Goal: Task Accomplishment & Management: Complete application form

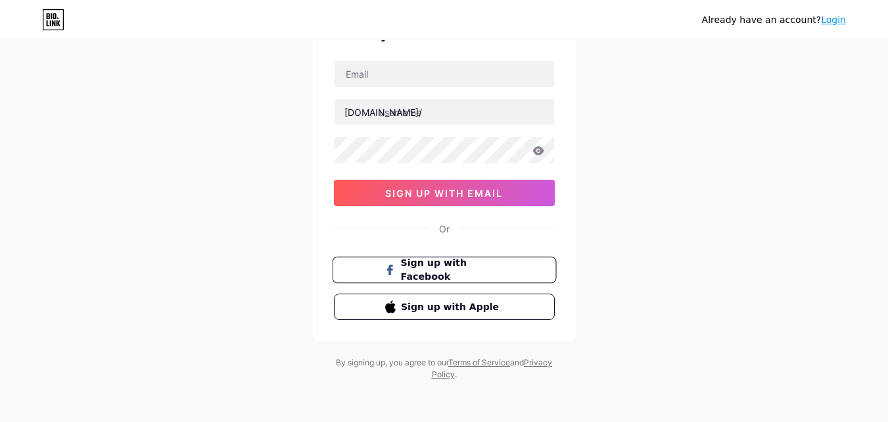
scroll to position [82, 0]
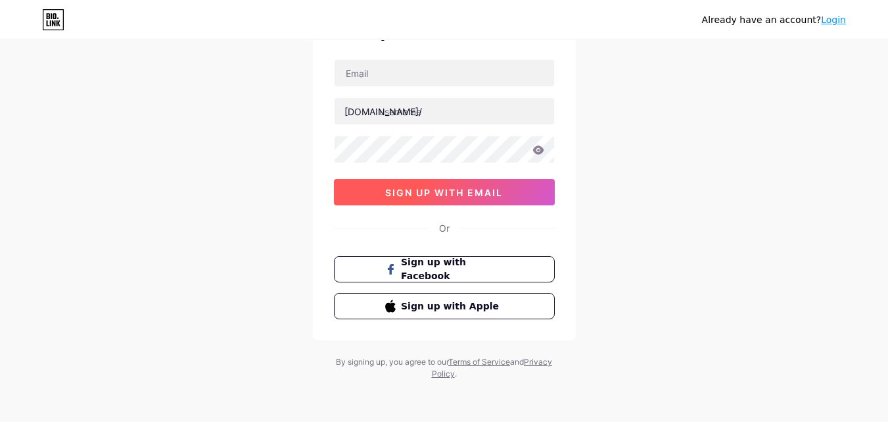
click at [439, 194] on span "sign up with email" at bounding box center [444, 192] width 118 height 11
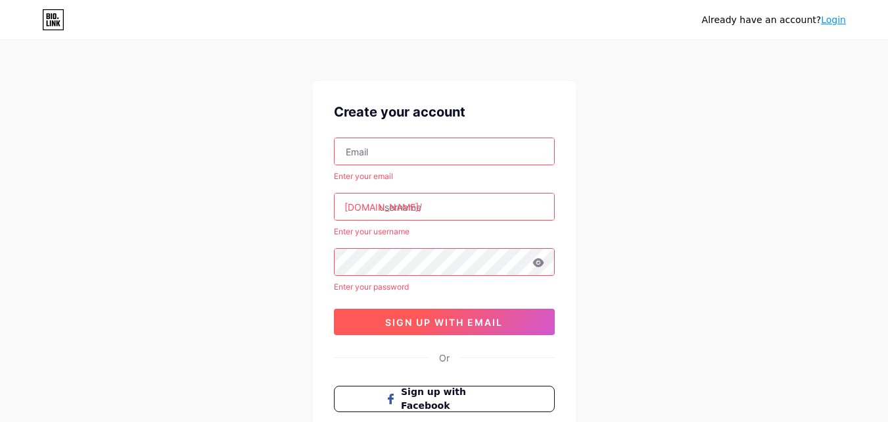
scroll to position [0, 0]
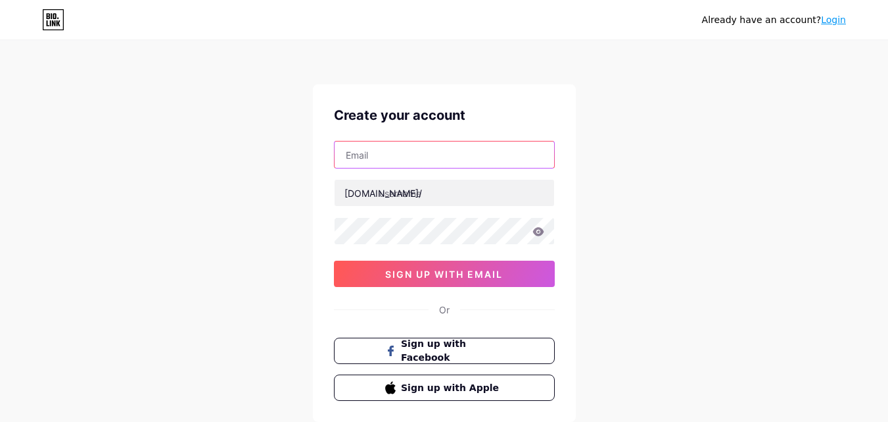
click at [489, 160] on input "text" at bounding box center [445, 154] width 220 height 26
click at [409, 159] on input "text" at bounding box center [445, 154] width 220 height 26
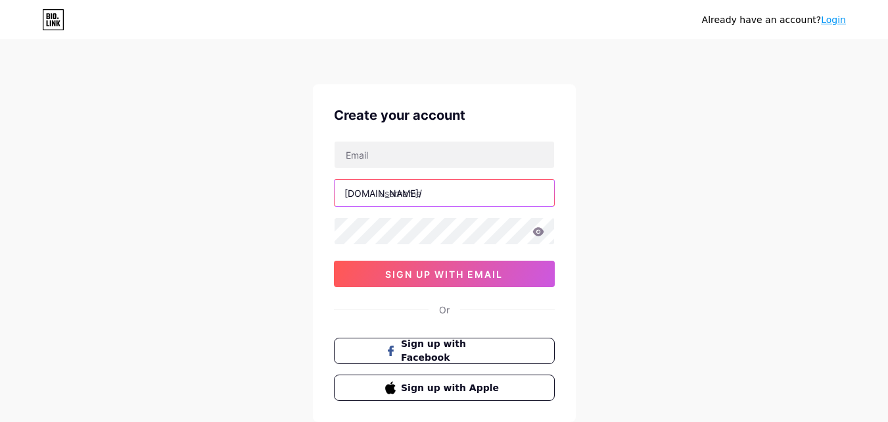
click at [385, 199] on input "text" at bounding box center [445, 193] width 220 height 26
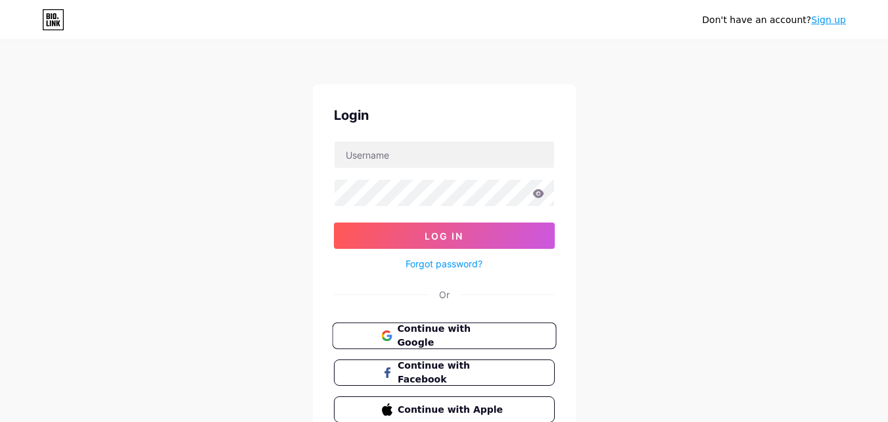
click at [442, 337] on span "Continue with Google" at bounding box center [452, 336] width 110 height 28
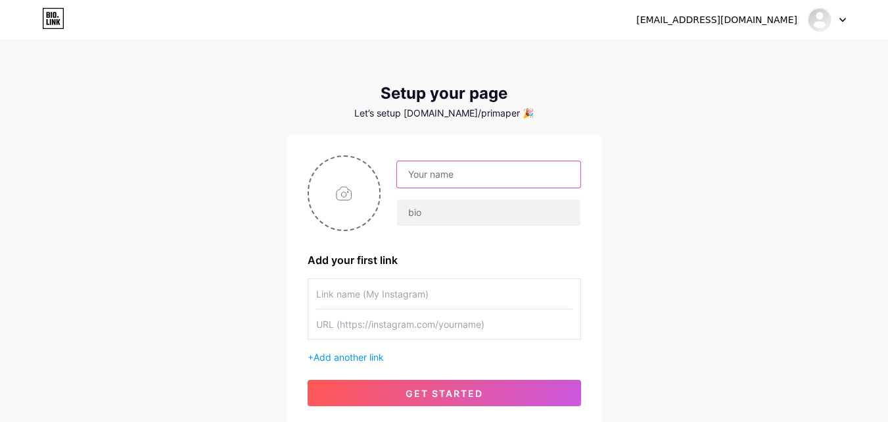
click at [464, 180] on input "text" at bounding box center [488, 174] width 183 height 26
type input "tes"
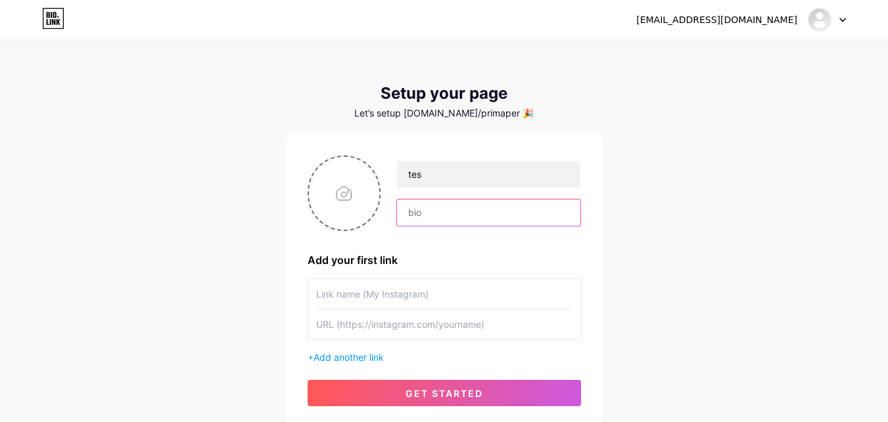
click at [447, 210] on input "text" at bounding box center [488, 212] width 183 height 26
type input "1"
click at [384, 289] on input "text" at bounding box center [444, 294] width 256 height 30
click at [360, 325] on input "text" at bounding box center [444, 324] width 256 height 30
click at [368, 292] on input "text" at bounding box center [444, 294] width 256 height 30
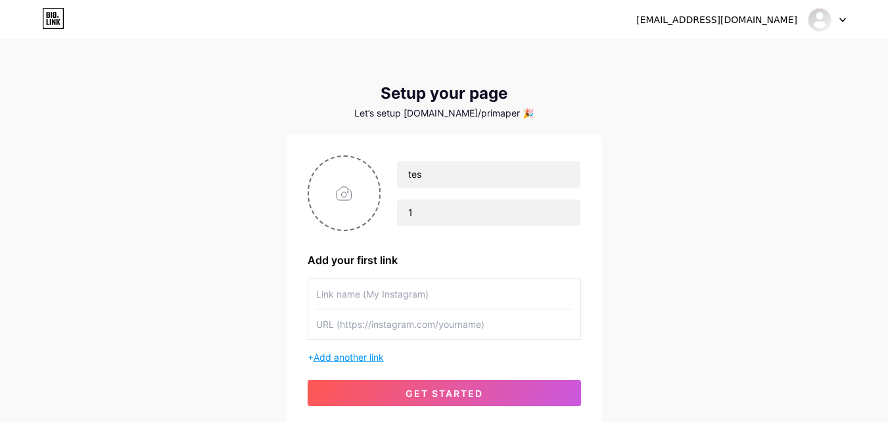
click at [348, 359] on span "Add another link" at bounding box center [349, 356] width 70 height 11
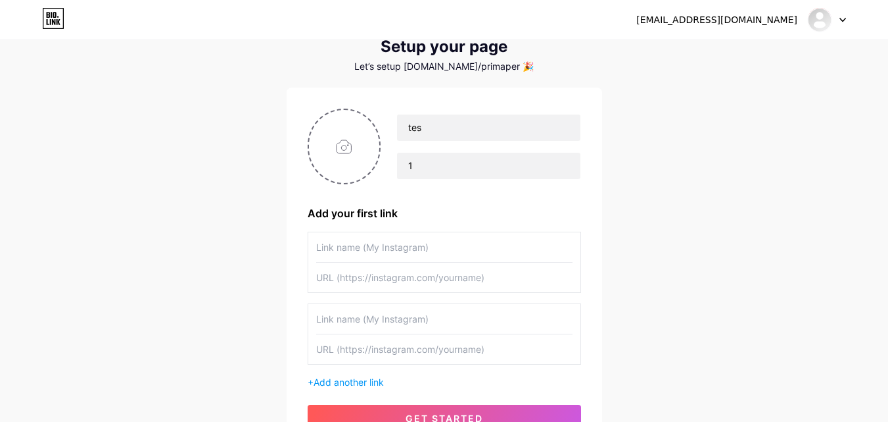
scroll to position [80, 0]
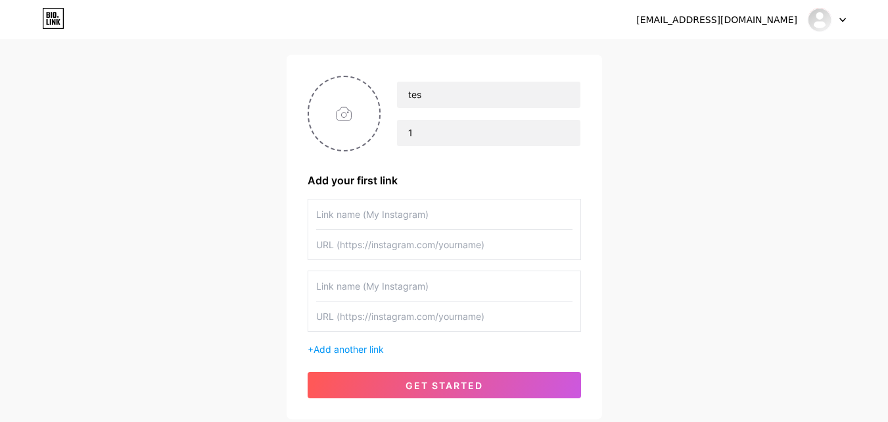
click at [414, 250] on input "text" at bounding box center [444, 244] width 256 height 30
click at [360, 243] on input "text" at bounding box center [444, 244] width 256 height 30
paste input "https://docs.google.com/forms/u/0/"
type input "https://docs.google.com/forms/u/0/"
click at [391, 318] on input "text" at bounding box center [444, 316] width 256 height 30
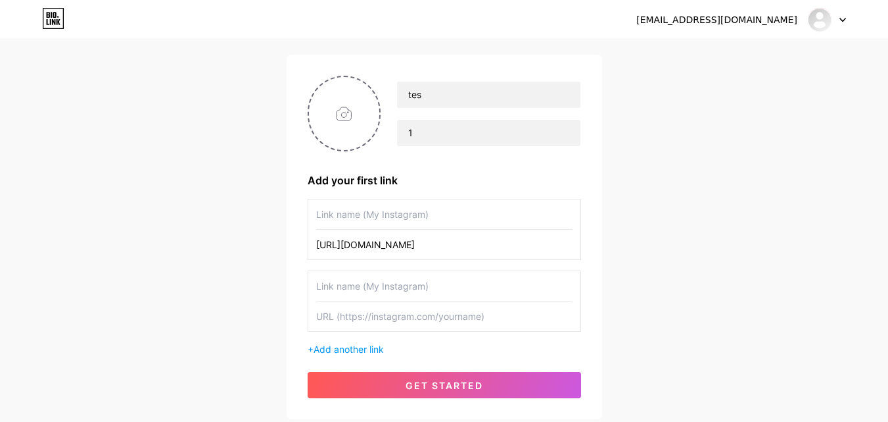
paste input "https://docs.google.com/spreadsheets/u/0/?pli=1"
type input "https://docs.google.com/spreadsheets/u/0/?pli=1"
click at [407, 218] on input "text" at bounding box center [444, 214] width 256 height 30
type input "Input"
click at [402, 284] on input "text" at bounding box center [444, 286] width 256 height 30
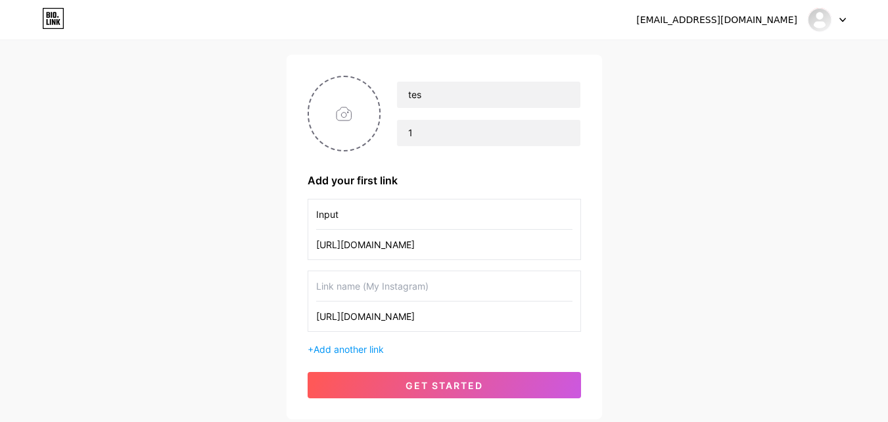
click at [402, 284] on input "text" at bounding box center [444, 286] width 256 height 30
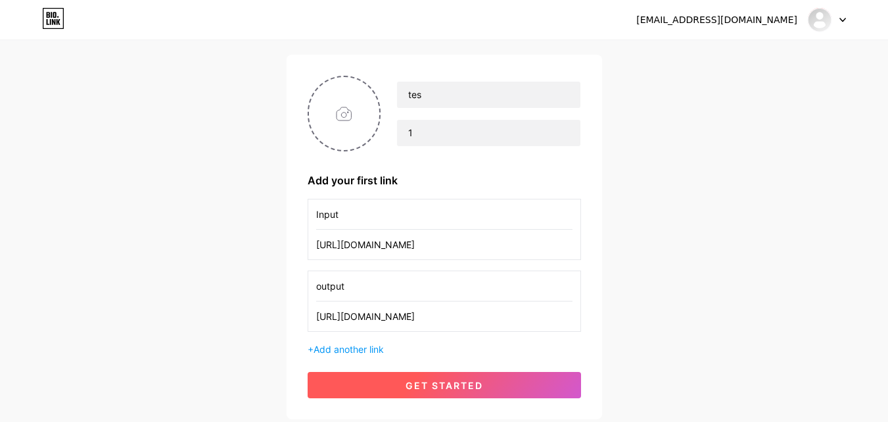
type input "output"
click at [406, 387] on span "get started" at bounding box center [445, 384] width 78 height 11
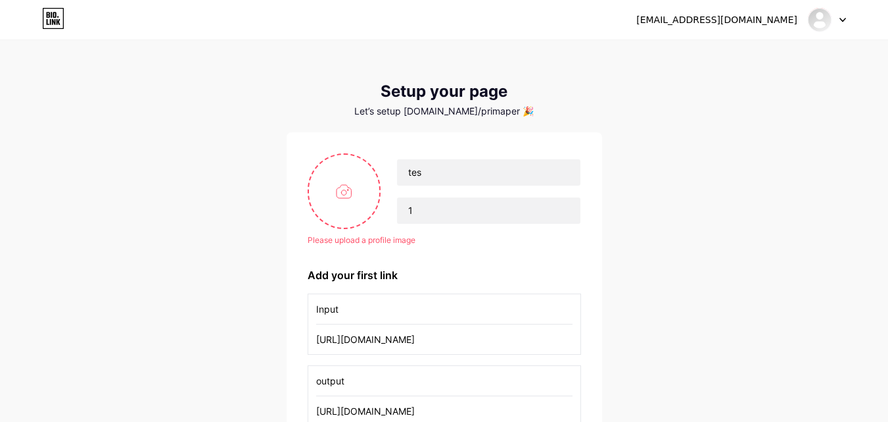
scroll to position [0, 0]
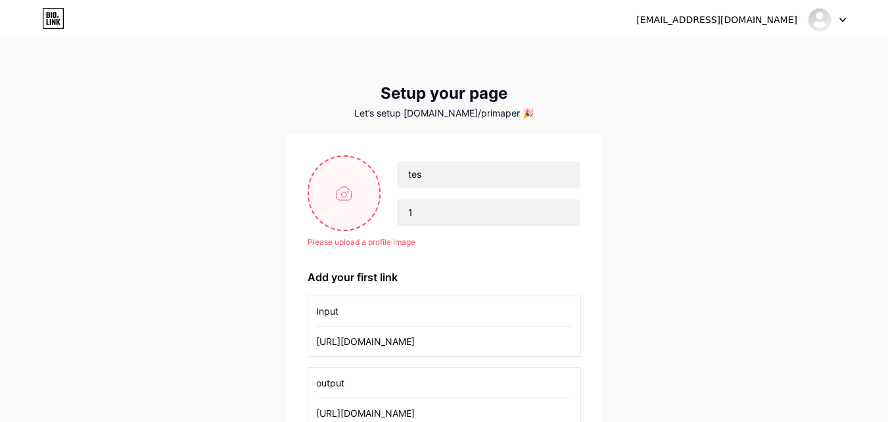
click at [343, 203] on input "file" at bounding box center [344, 193] width 71 height 73
type input "C:\fakepath\Panduan (1).png"
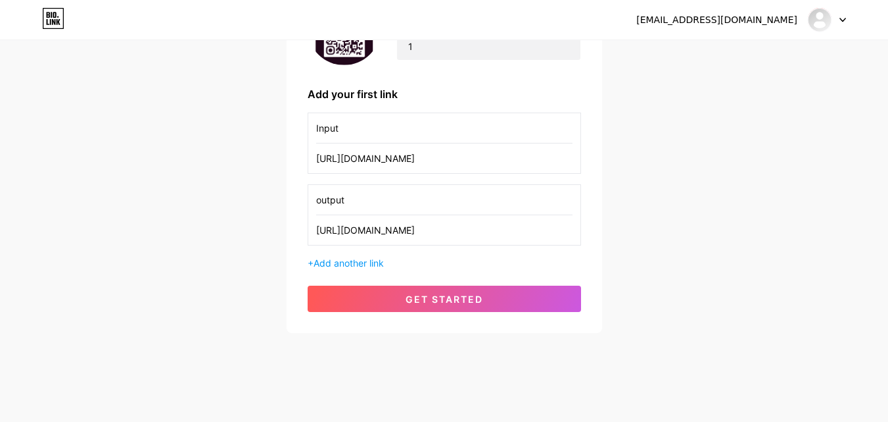
scroll to position [172, 0]
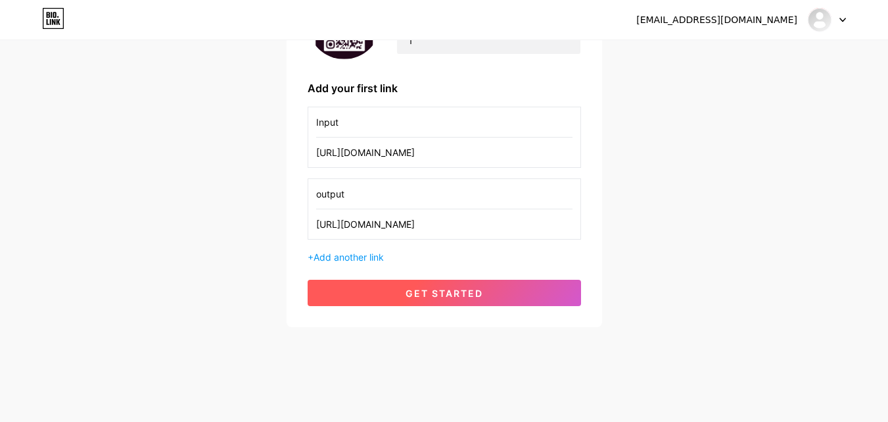
click at [485, 297] on button "get started" at bounding box center [445, 292] width 274 height 26
click at [448, 294] on span "get started" at bounding box center [445, 292] width 78 height 11
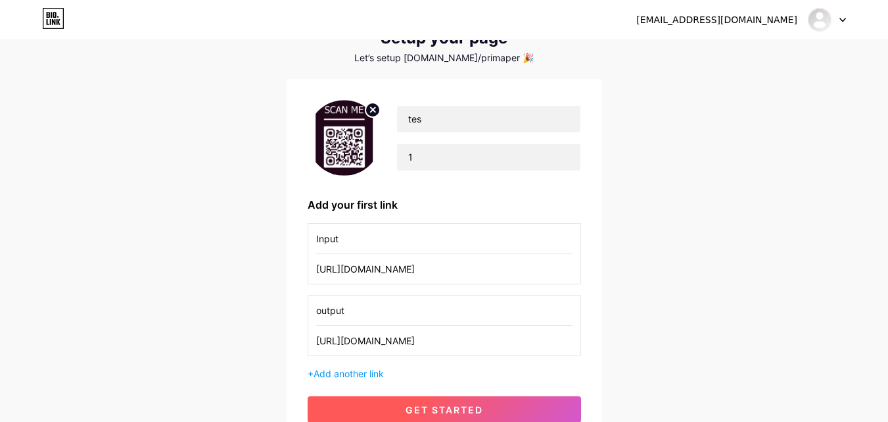
scroll to position [0, 0]
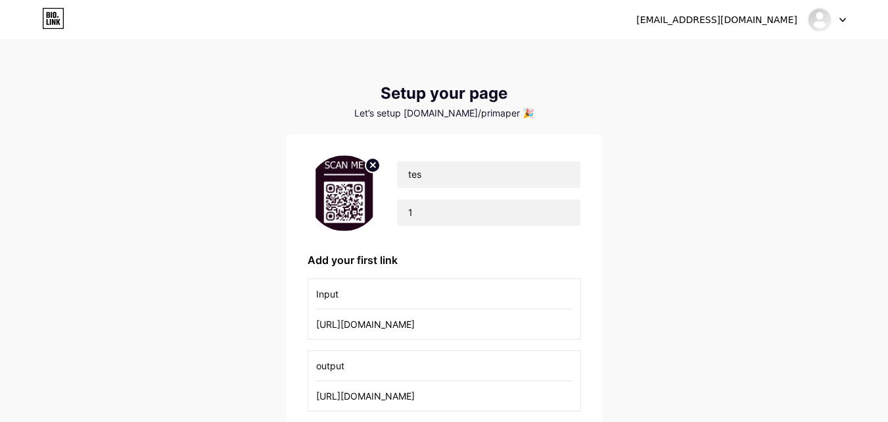
click at [455, 112] on div "Let’s setup bio.link/primaper 🎉" at bounding box center [445, 113] width 316 height 11
click at [478, 116] on div "Let’s setup bio.link/primaper 🎉" at bounding box center [445, 113] width 316 height 11
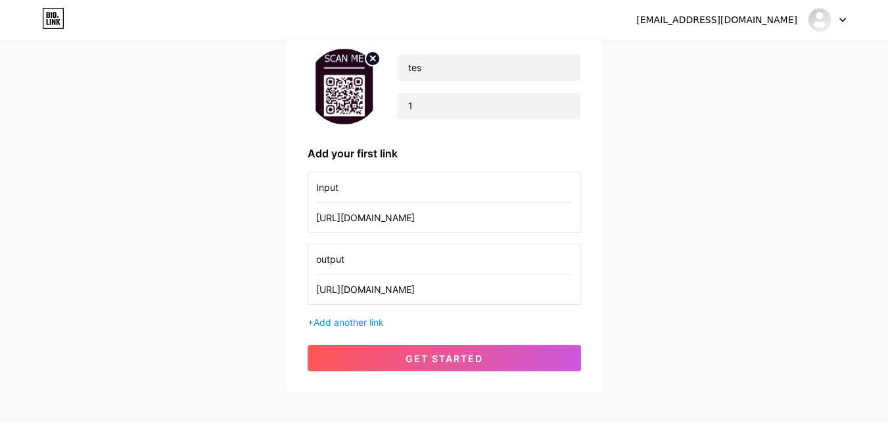
scroll to position [118, 0]
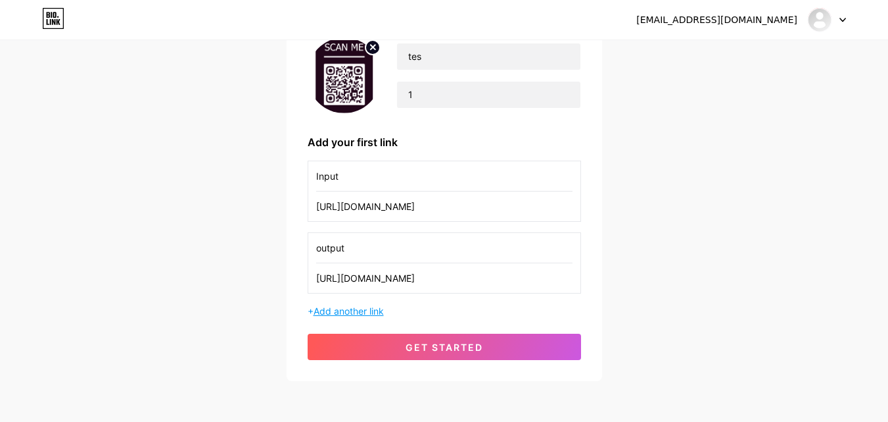
click at [374, 312] on span "Add another link" at bounding box center [349, 310] width 70 height 11
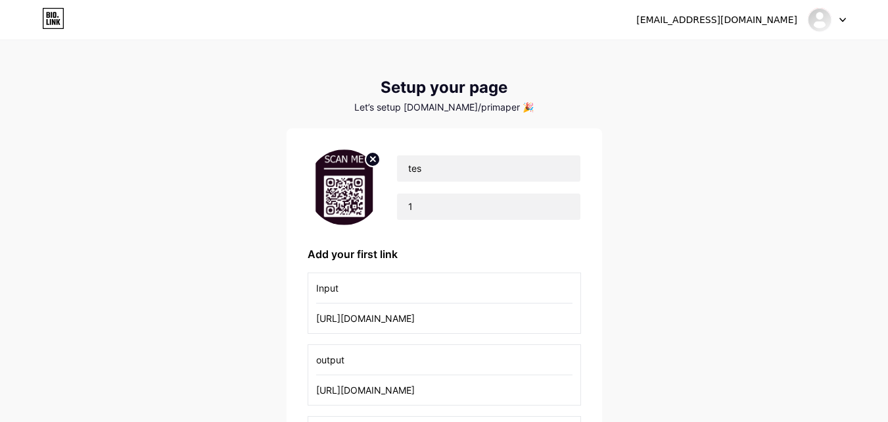
scroll to position [11, 0]
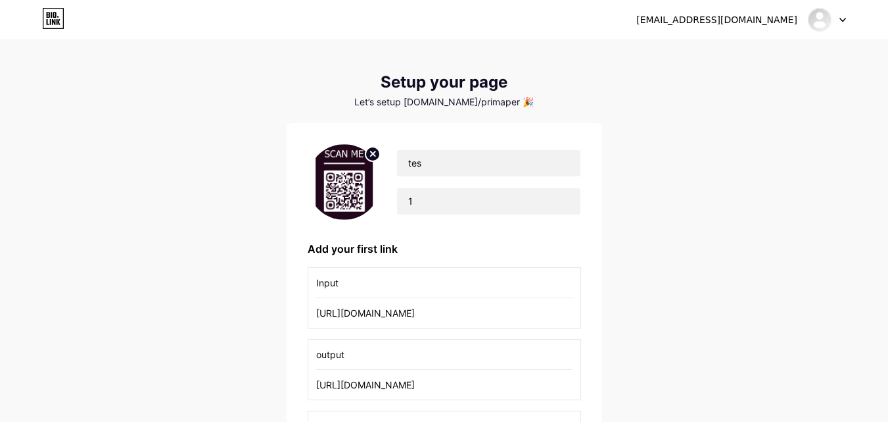
click at [429, 99] on div "Let’s setup bio.link/primaper 🎉" at bounding box center [445, 102] width 316 height 11
click at [423, 78] on div "Setup your page" at bounding box center [445, 82] width 316 height 18
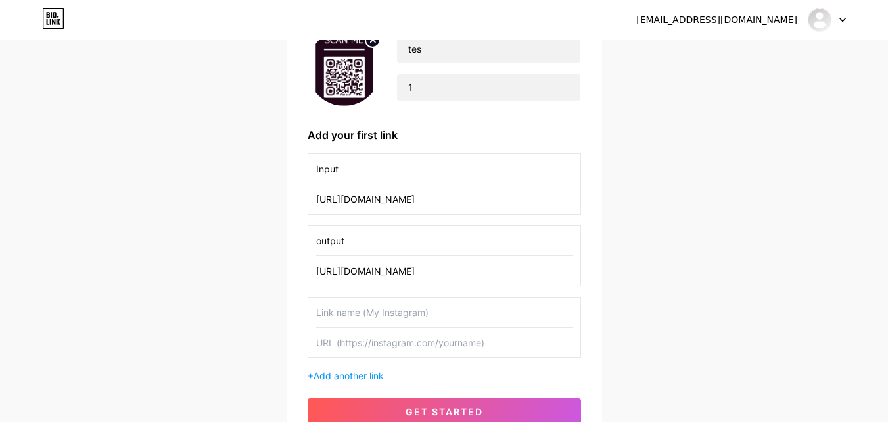
scroll to position [203, 0]
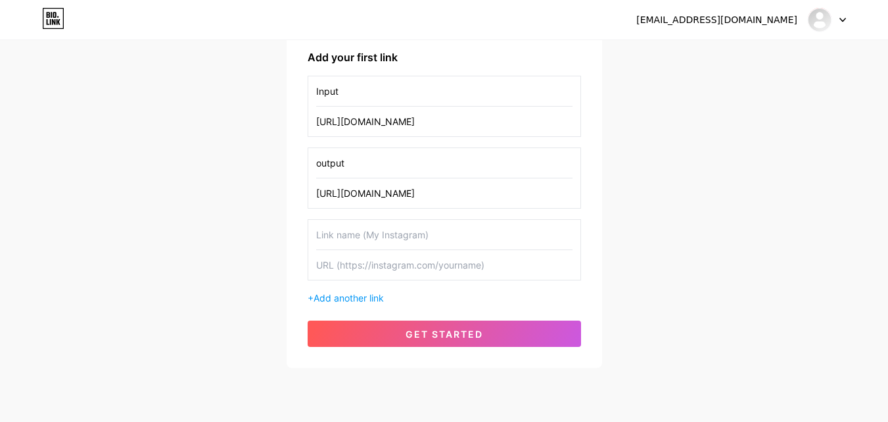
click at [843, 22] on div at bounding box center [827, 20] width 38 height 24
click at [455, 316] on div "tes 1 Add your first link Input https://docs.google.com/forms/u/0/ output https…" at bounding box center [445, 150] width 274 height 394
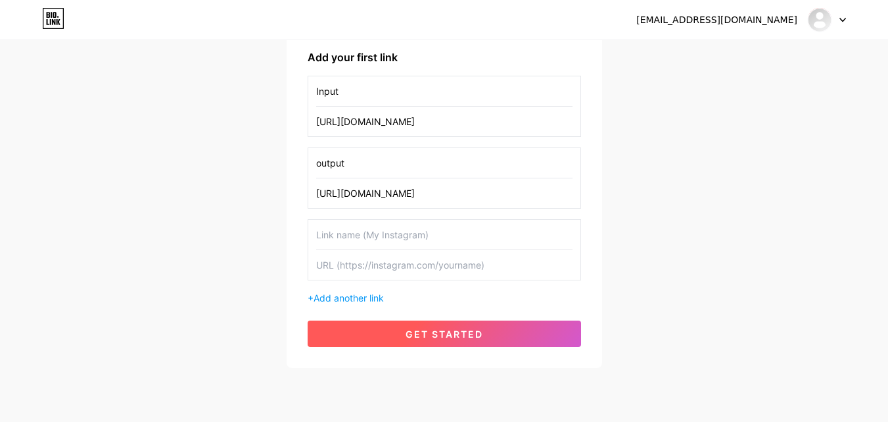
click at [450, 325] on button "get started" at bounding box center [445, 333] width 274 height 26
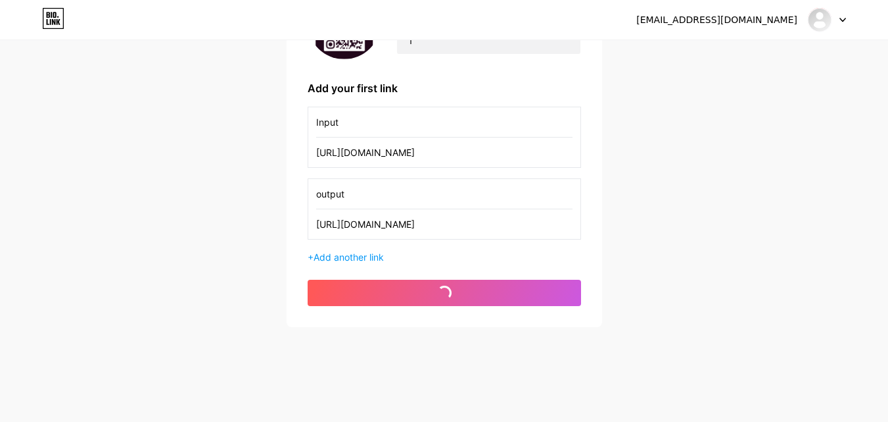
scroll to position [172, 0]
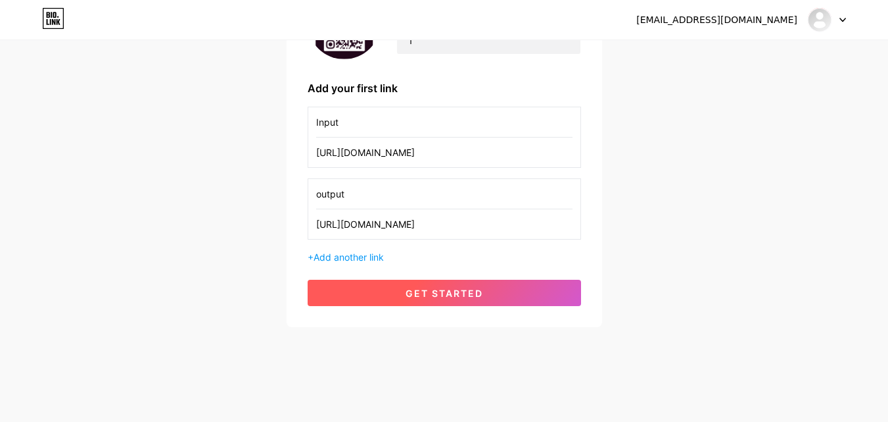
click at [434, 297] on span "get started" at bounding box center [445, 292] width 78 height 11
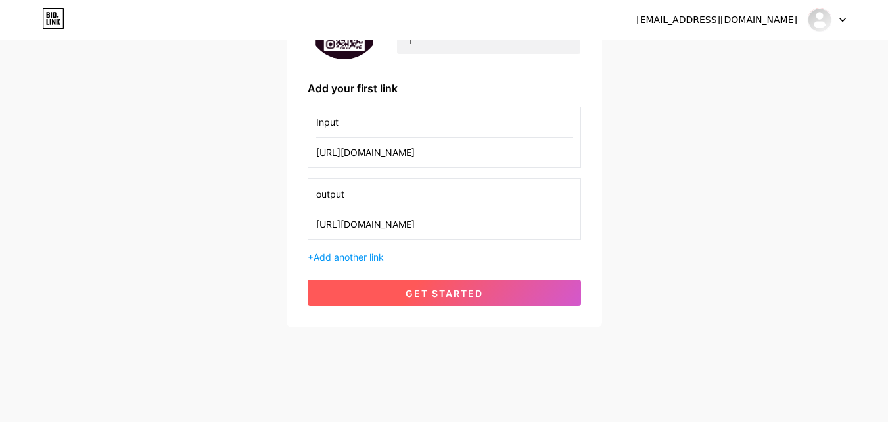
click at [433, 295] on span "get started" at bounding box center [445, 292] width 78 height 11
click at [433, 294] on span "get started" at bounding box center [445, 292] width 78 height 11
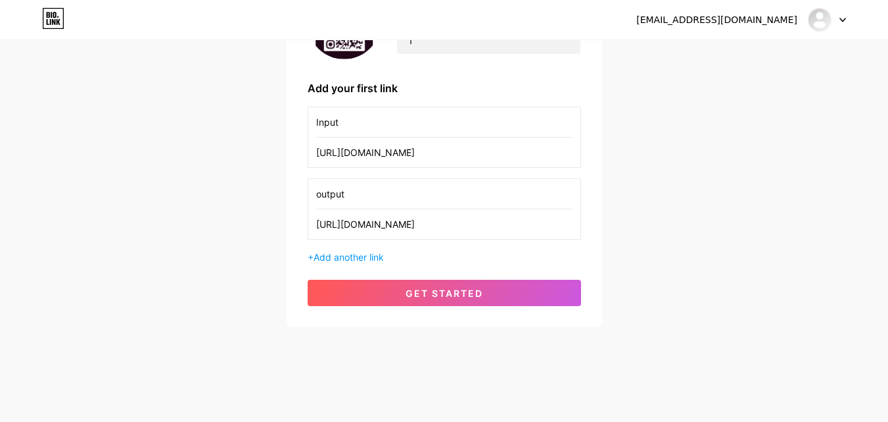
click at [844, 18] on icon at bounding box center [843, 20] width 7 height 5
click at [801, 49] on link "Dashboard" at bounding box center [764, 54] width 163 height 36
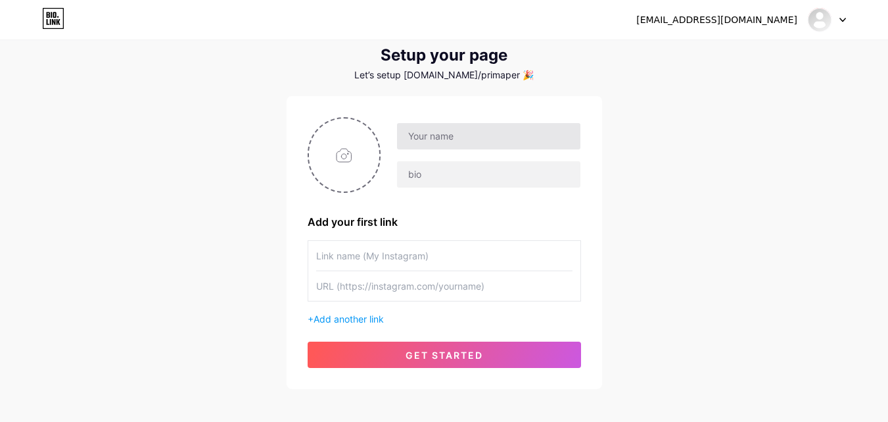
scroll to position [100, 0]
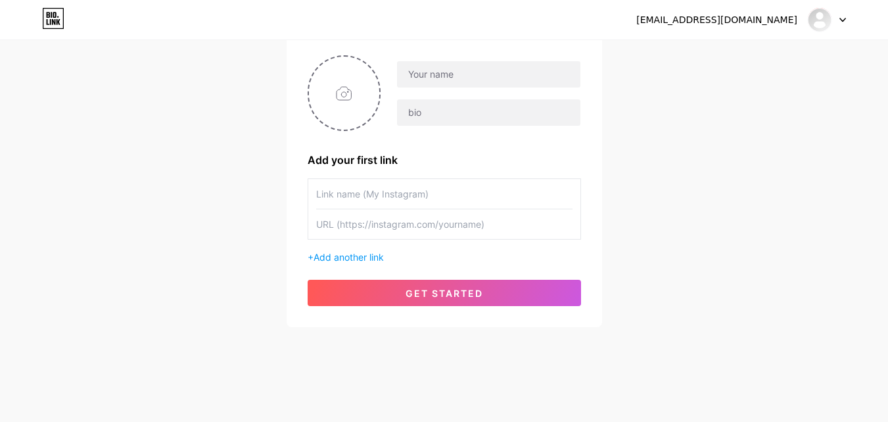
click at [425, 228] on input "text" at bounding box center [444, 224] width 256 height 30
paste input "https://docs.google.com/spreadsheets/u/0/?pli=1"
type input "https://docs.google.com/spreadsheets/u/0/?pli=1"
click at [411, 197] on input "text" at bounding box center [444, 194] width 256 height 30
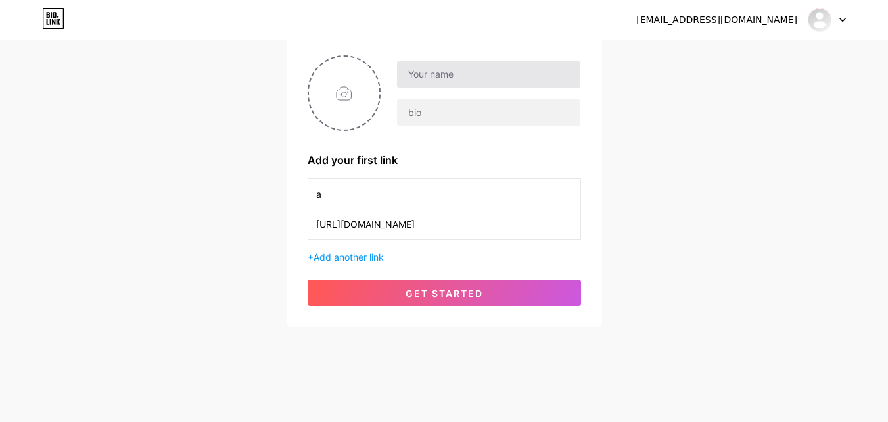
type input "a"
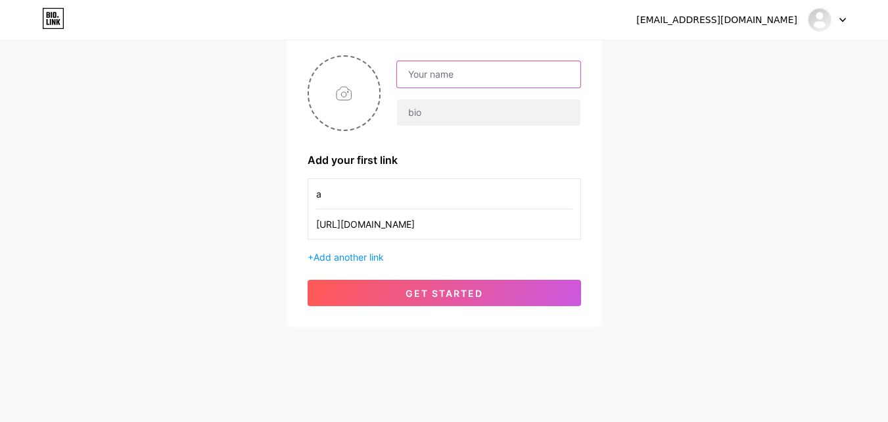
click at [433, 82] on input "text" at bounding box center [488, 74] width 183 height 26
type input "tes"
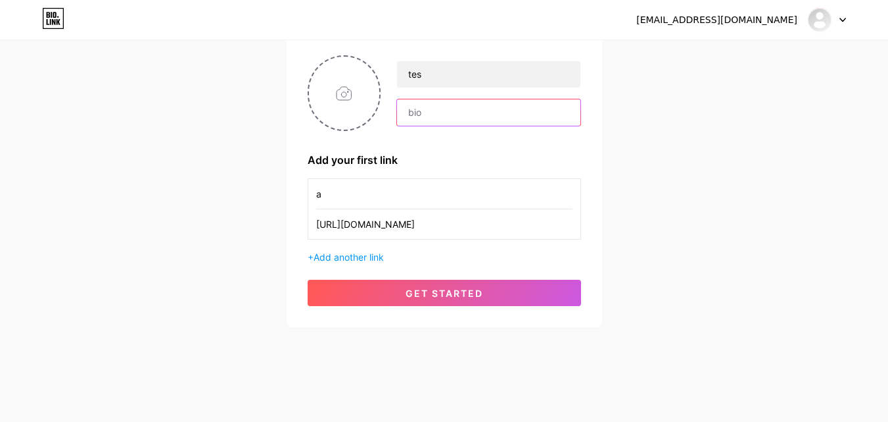
click at [437, 110] on input "text" at bounding box center [488, 112] width 183 height 26
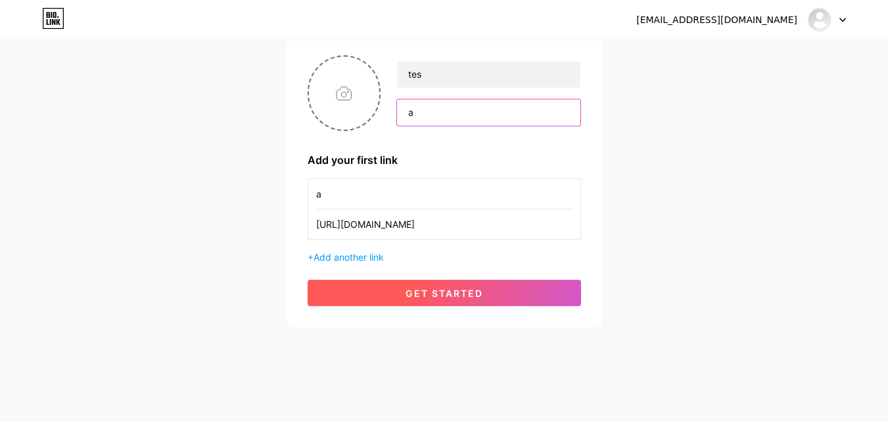
type input "a"
click at [354, 285] on button "get started" at bounding box center [445, 292] width 274 height 26
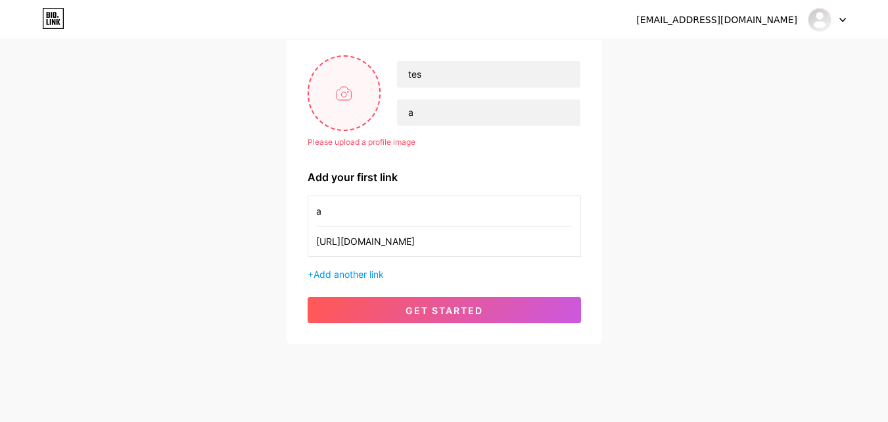
click at [348, 70] on input "file" at bounding box center [344, 93] width 71 height 73
type input "C:\fakepath\3.png"
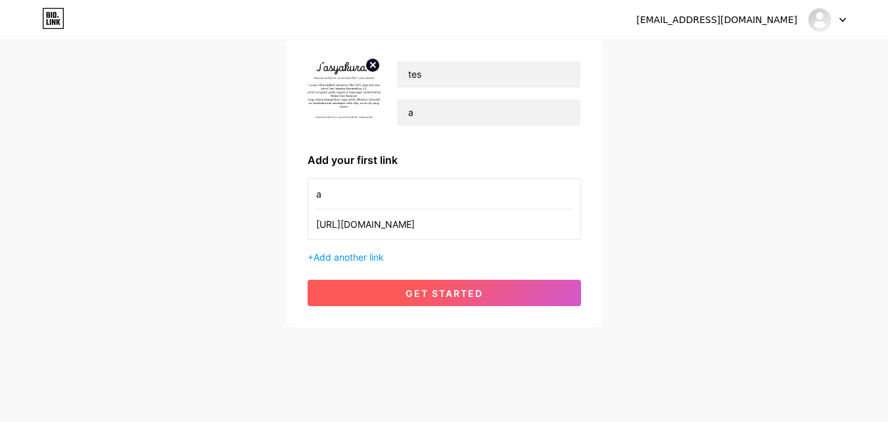
click at [456, 287] on span "get started" at bounding box center [445, 292] width 78 height 11
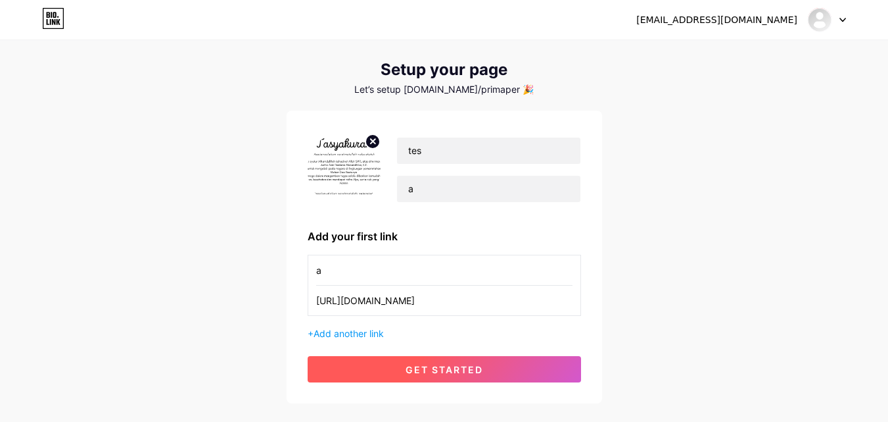
scroll to position [0, 0]
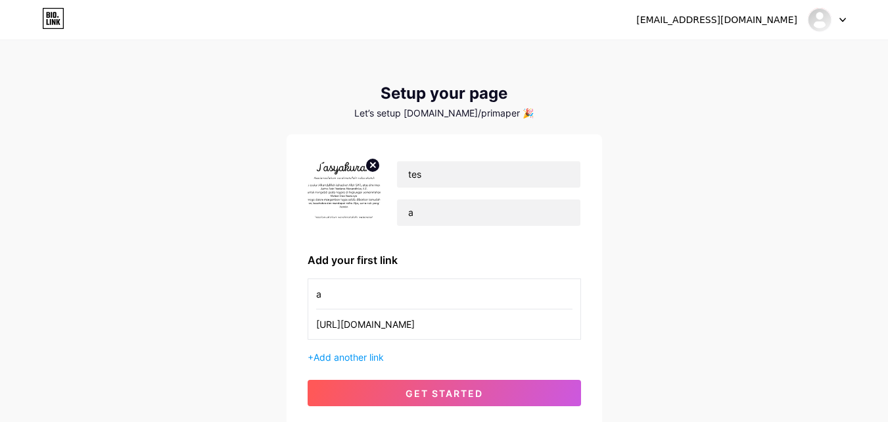
click at [52, 16] on icon at bounding box center [51, 15] width 1 height 6
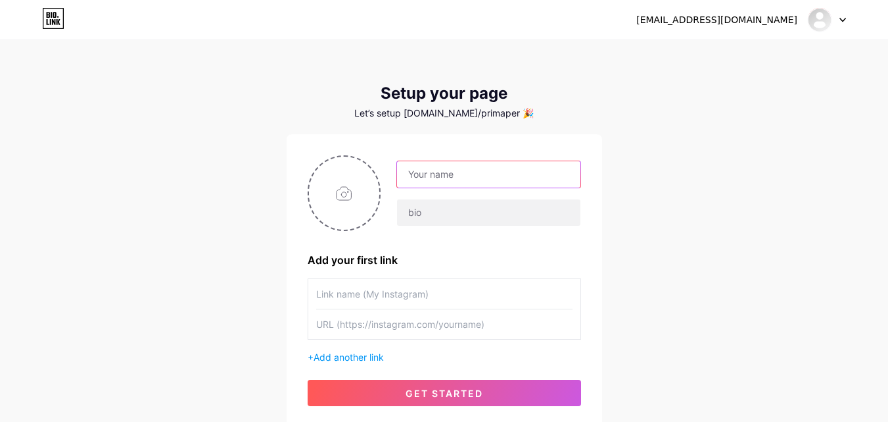
click at [439, 170] on input "text" at bounding box center [488, 174] width 183 height 26
type input "bio.link/primamp"
click at [402, 292] on input "text" at bounding box center [444, 294] width 256 height 30
type input "a"
click at [374, 320] on input "text" at bounding box center [444, 324] width 256 height 30
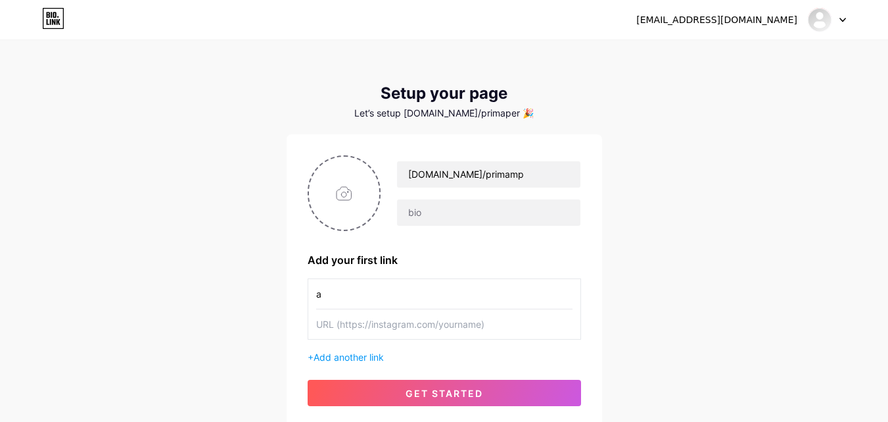
paste input "https://docs.google.com/spreadsheets/u/0/?pli=1"
type input "https://docs.google.com/spreadsheets/u/0/?pli=1"
click at [356, 354] on span "Add another link" at bounding box center [349, 356] width 70 height 11
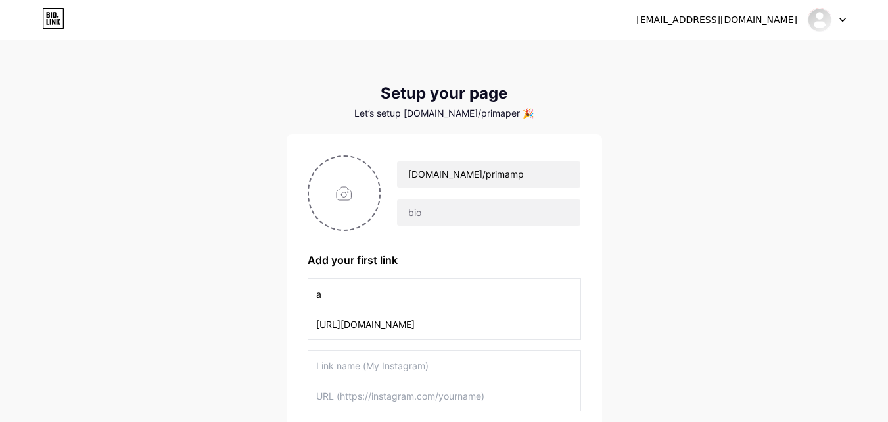
click at [355, 362] on input "text" at bounding box center [444, 365] width 256 height 30
type input "b"
click at [368, 404] on input "text" at bounding box center [444, 396] width 256 height 30
paste input "https://app.qr-code-generator.com/manage/?aftercreate=1&count=1"
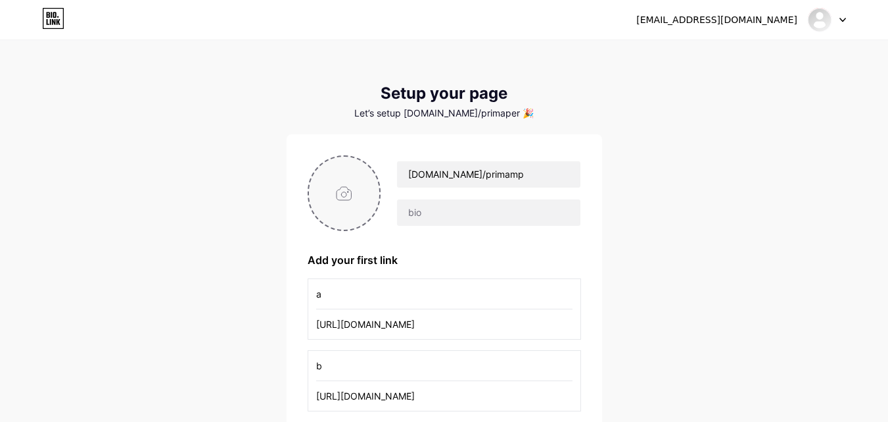
type input "https://app.qr-code-generator.com/manage/?aftercreate=1&count=1"
click at [343, 199] on input "file" at bounding box center [344, 193] width 71 height 73
type input "C:\fakepath\Panduan.png"
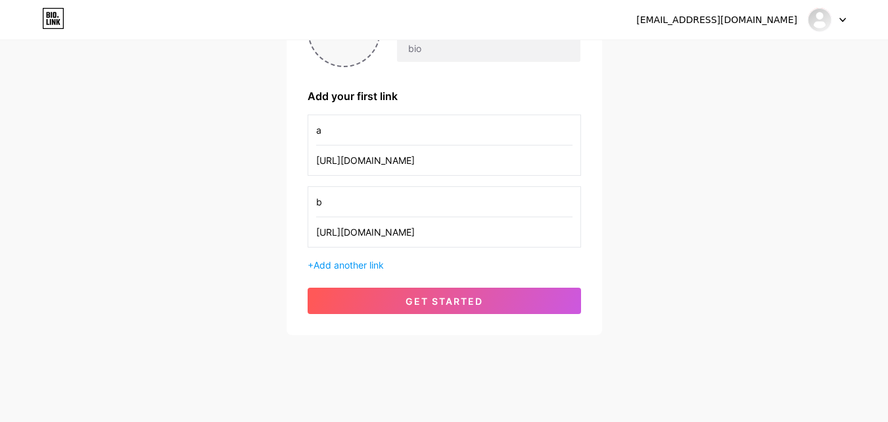
scroll to position [172, 0]
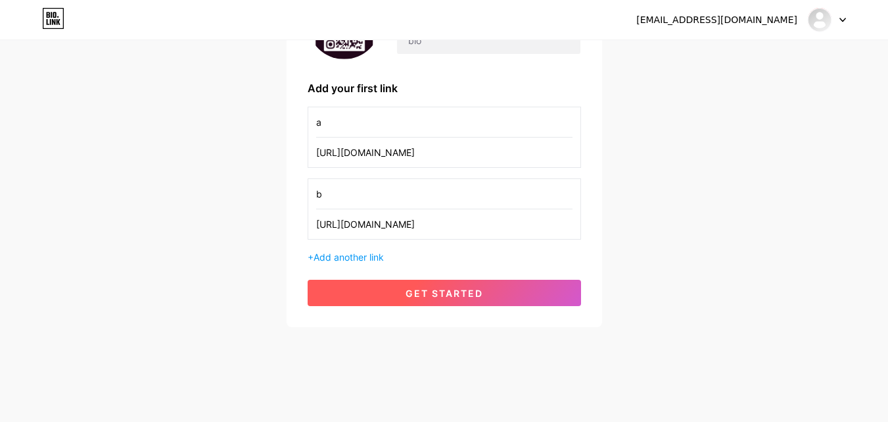
click at [400, 286] on button "get started" at bounding box center [445, 292] width 274 height 26
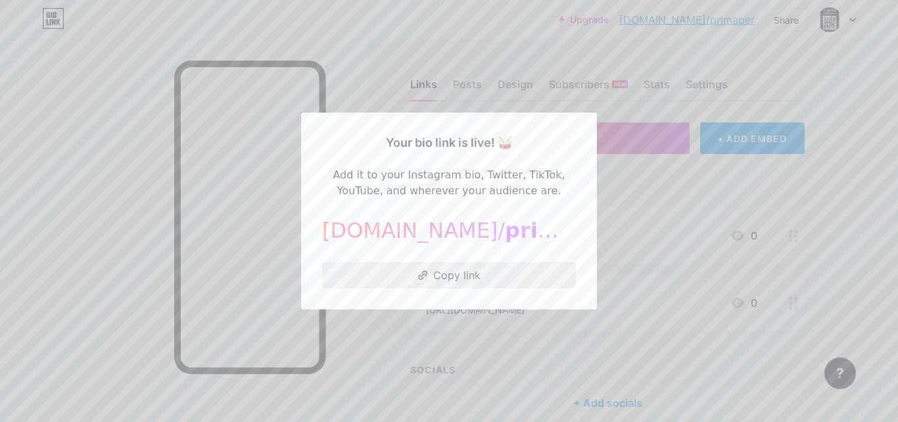
click at [439, 273] on button "Copy link" at bounding box center [449, 275] width 254 height 26
